Goal: Check status: Check status

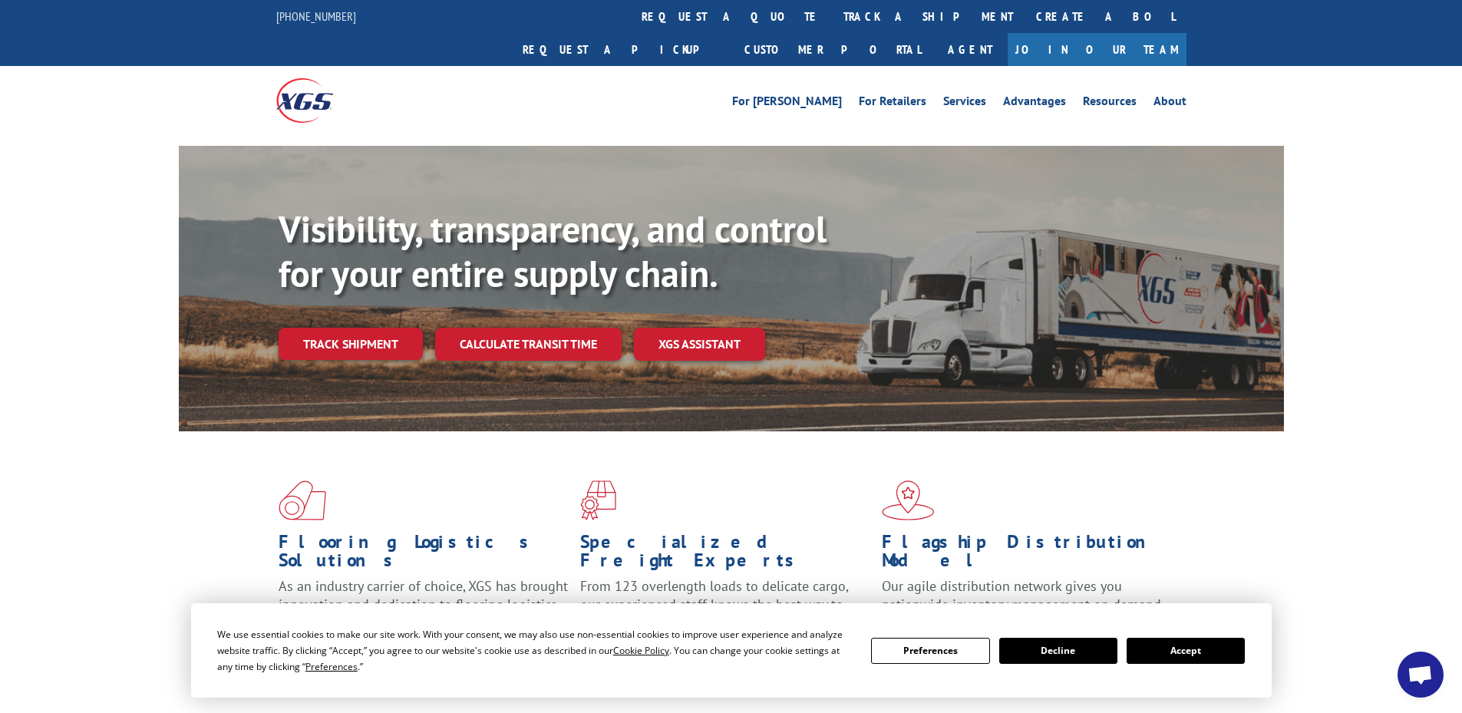
click at [1191, 659] on button "Accept" at bounding box center [1186, 651] width 118 height 26
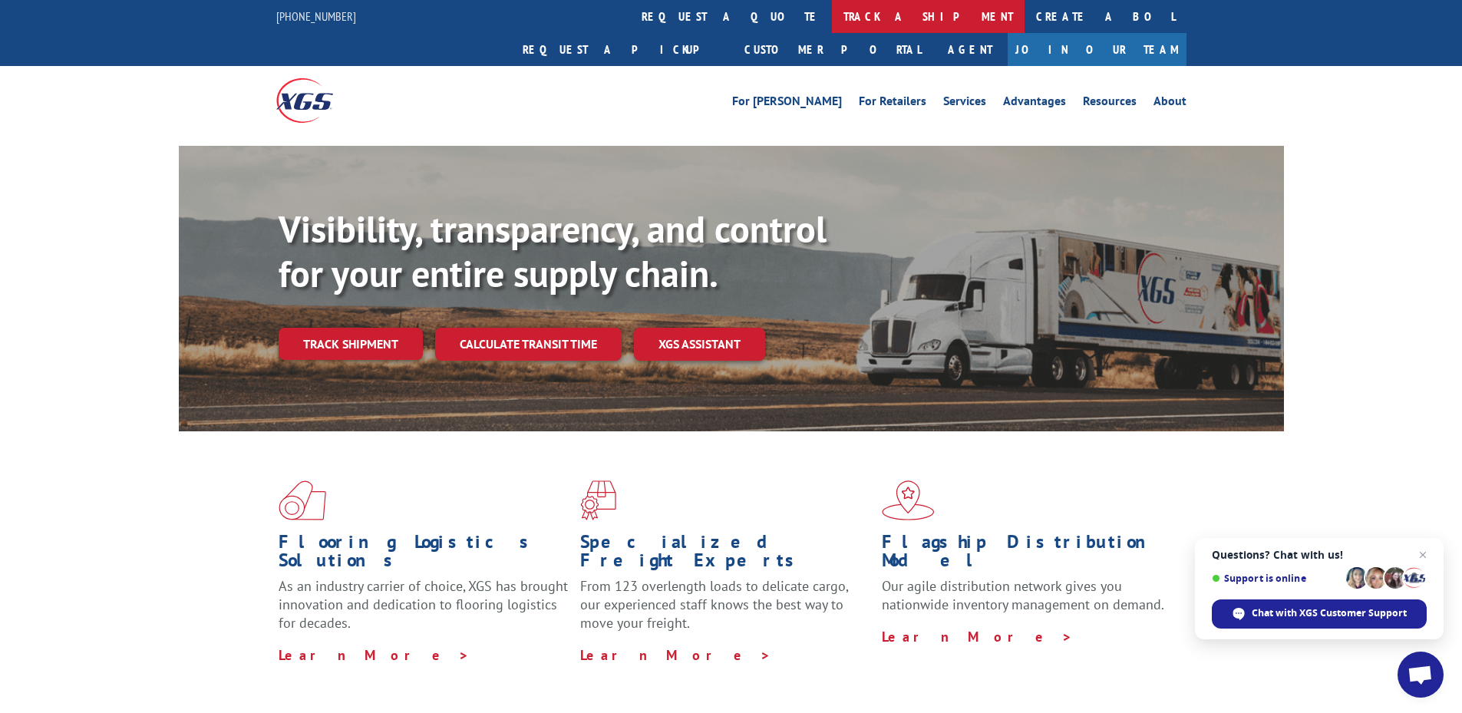
click at [832, 12] on link "track a shipment" at bounding box center [928, 16] width 193 height 33
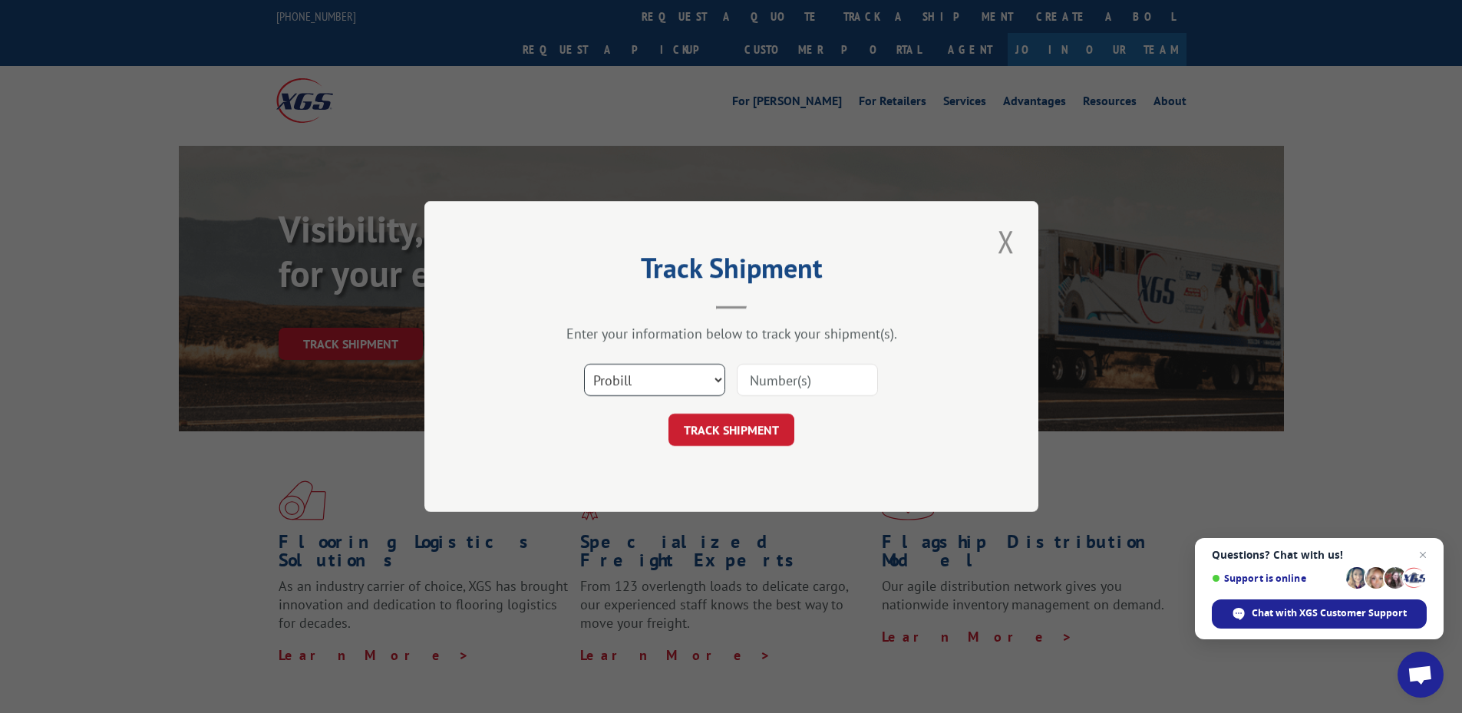
click at [709, 381] on select "Select category... Probill BOL PO" at bounding box center [654, 380] width 141 height 32
select select "bol"
click at [584, 364] on select "Select category... Probill BOL PO" at bounding box center [654, 380] width 141 height 32
click at [763, 379] on input at bounding box center [807, 380] width 141 height 32
paste input "5942116"
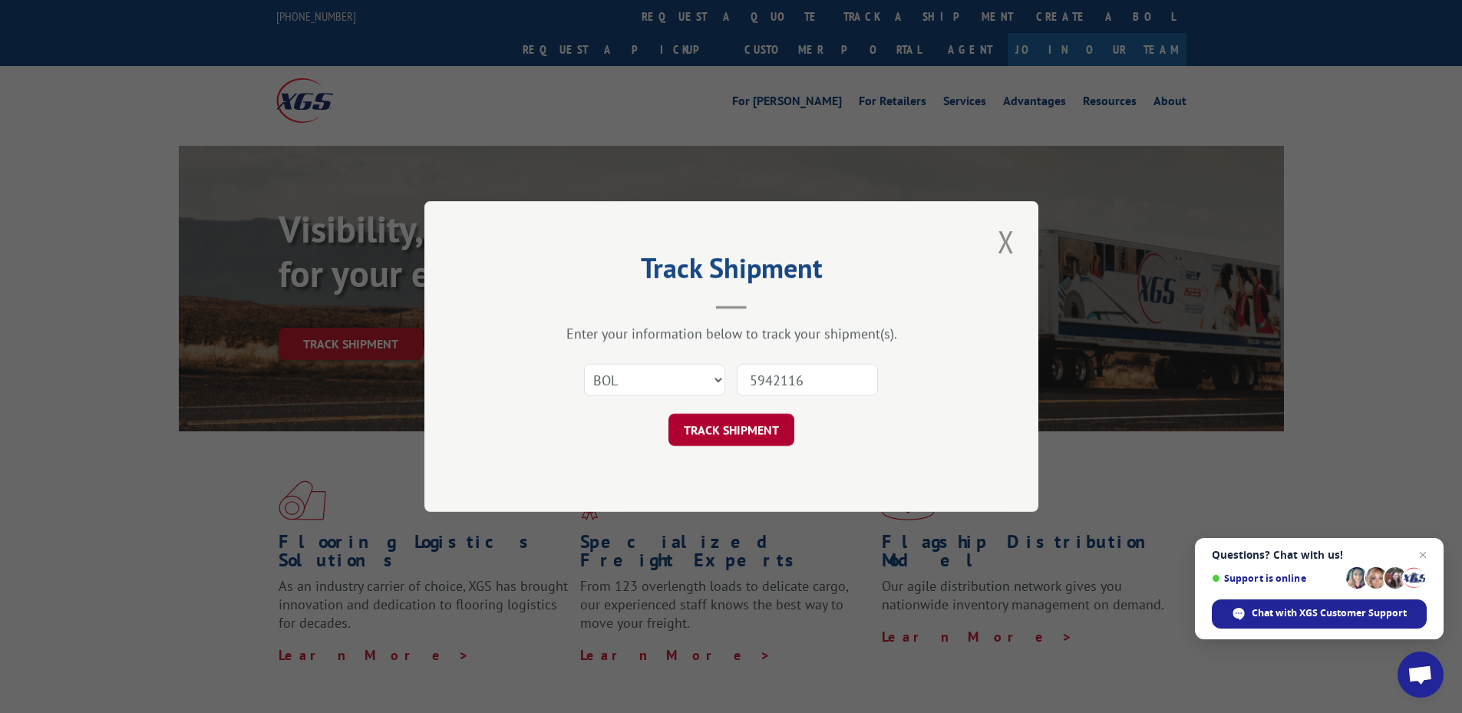
type input "5942116"
click at [722, 429] on button "TRACK SHIPMENT" at bounding box center [732, 430] width 126 height 32
